Goal: Check status: Check status

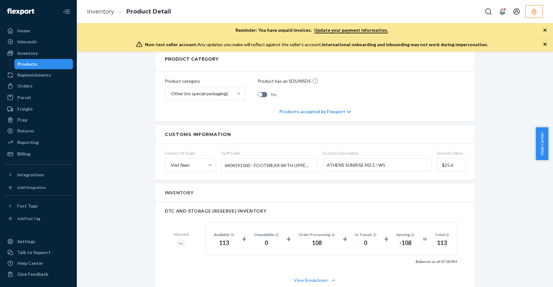
scroll to position [336, 0]
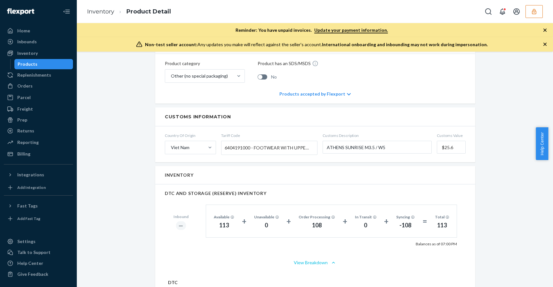
click at [310, 259] on button "View Breakdown" at bounding box center [315, 262] width 301 height 6
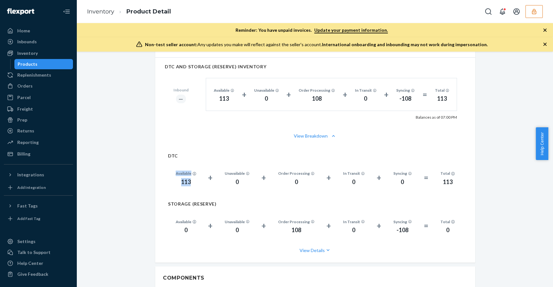
drag, startPoint x: 192, startPoint y: 170, endPoint x: 161, endPoint y: 167, distance: 31.6
click at [161, 167] on div "DTC Available 113 + Unavailable 0 + Order Processing 0 + In Transit 0 + Syncing…" at bounding box center [315, 203] width 320 height 117
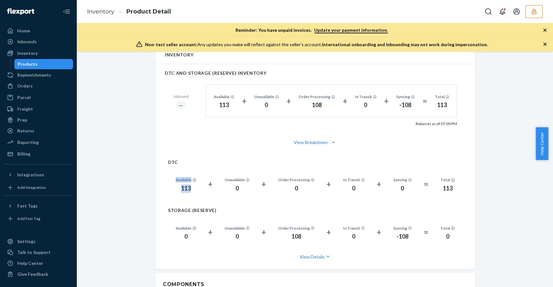
scroll to position [448, 0]
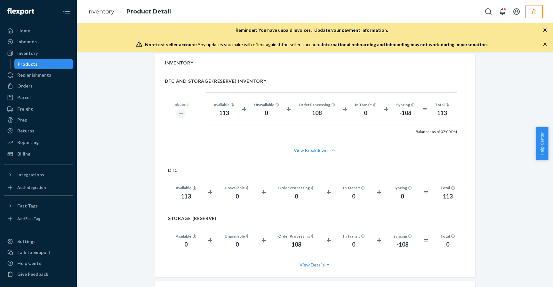
click at [208, 168] on h2 "DTC" at bounding box center [315, 170] width 295 height 5
click at [323, 147] on button "View Breakdown" at bounding box center [315, 150] width 301 height 6
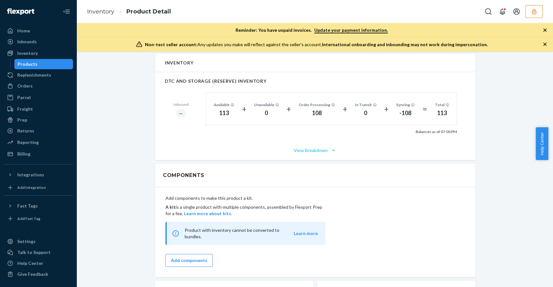
click at [323, 147] on button "View Breakdown" at bounding box center [315, 150] width 301 height 6
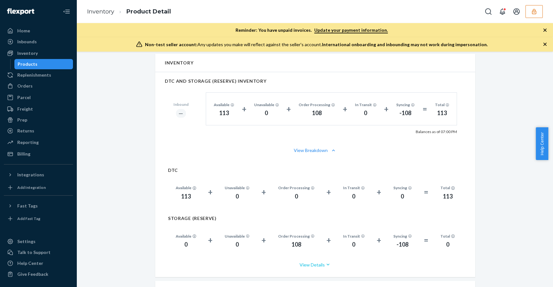
click at [302, 258] on button "View Details" at bounding box center [315, 264] width 295 height 17
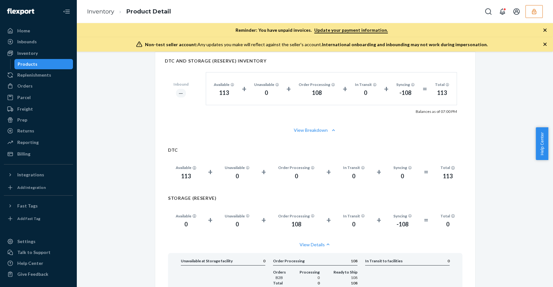
scroll to position [464, 0]
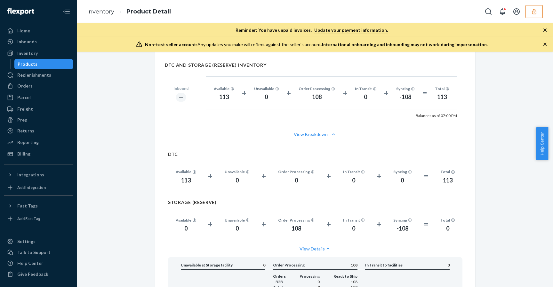
drag, startPoint x: 155, startPoint y: 55, endPoint x: 162, endPoint y: 59, distance: 8.0
click at [155, 56] on div "DTC AND STORAGE (RESERVE) INVENTORY Inbound ― Available 113 + Unavailable 0 + O…" at bounding box center [315, 90] width 320 height 69
click at [231, 76] on div "Available 113 + Unavailable 0 + Order Processing 108 + In Transit 0 + Syncing -…" at bounding box center [331, 92] width 251 height 33
click at [157, 56] on div "DTC AND STORAGE (RESERVE) INVENTORY Inbound ― Available 113 + Unavailable 0 + O…" at bounding box center [315, 90] width 320 height 69
